Goal: Task Accomplishment & Management: Use online tool/utility

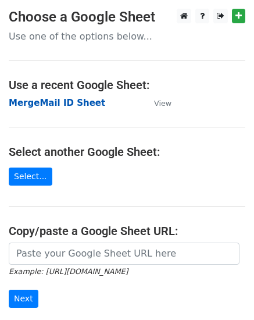
click at [65, 105] on strong "MergeMail ID Sheet" at bounding box center [57, 103] width 96 height 10
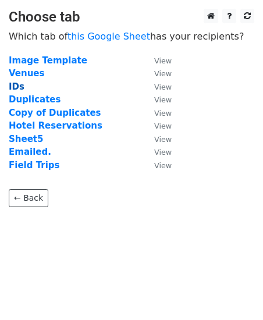
click at [15, 88] on strong "IDs" at bounding box center [17, 86] width 16 height 10
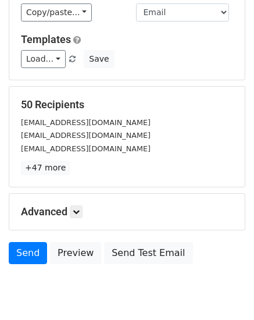
scroll to position [116, 0]
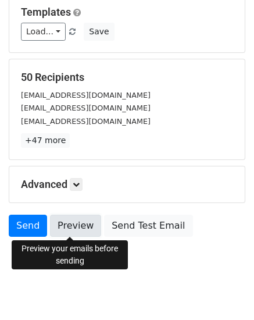
click at [79, 227] on link "Preview" at bounding box center [75, 225] width 51 height 22
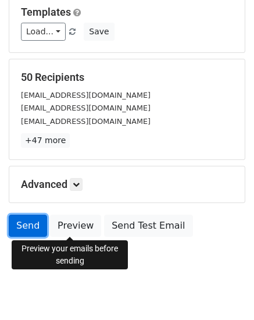
click at [22, 230] on link "Send" at bounding box center [28, 225] width 38 height 22
